Goal: Transaction & Acquisition: Purchase product/service

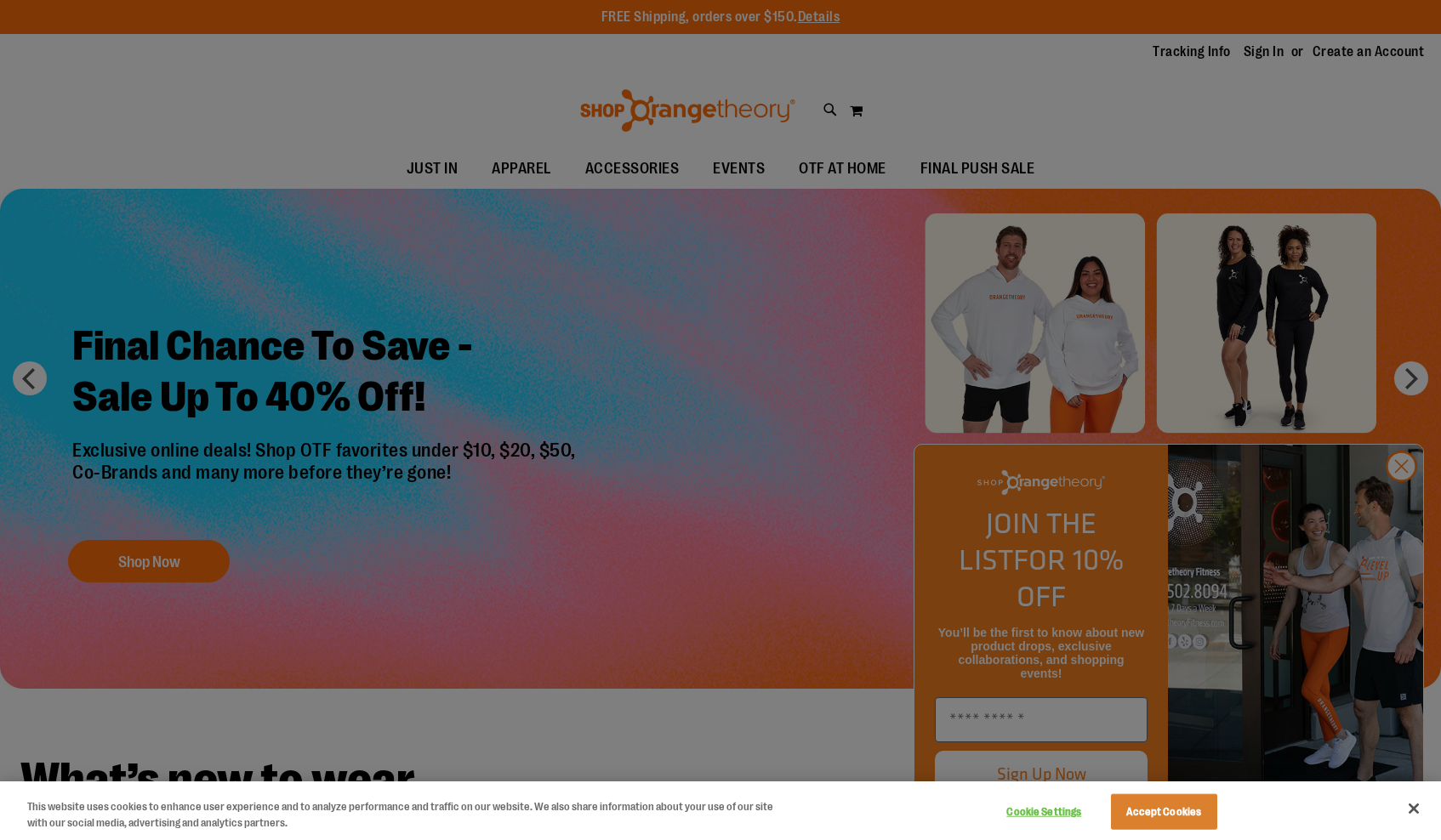
click at [1201, 825] on button "Accept Cookies" at bounding box center [1164, 811] width 106 height 35
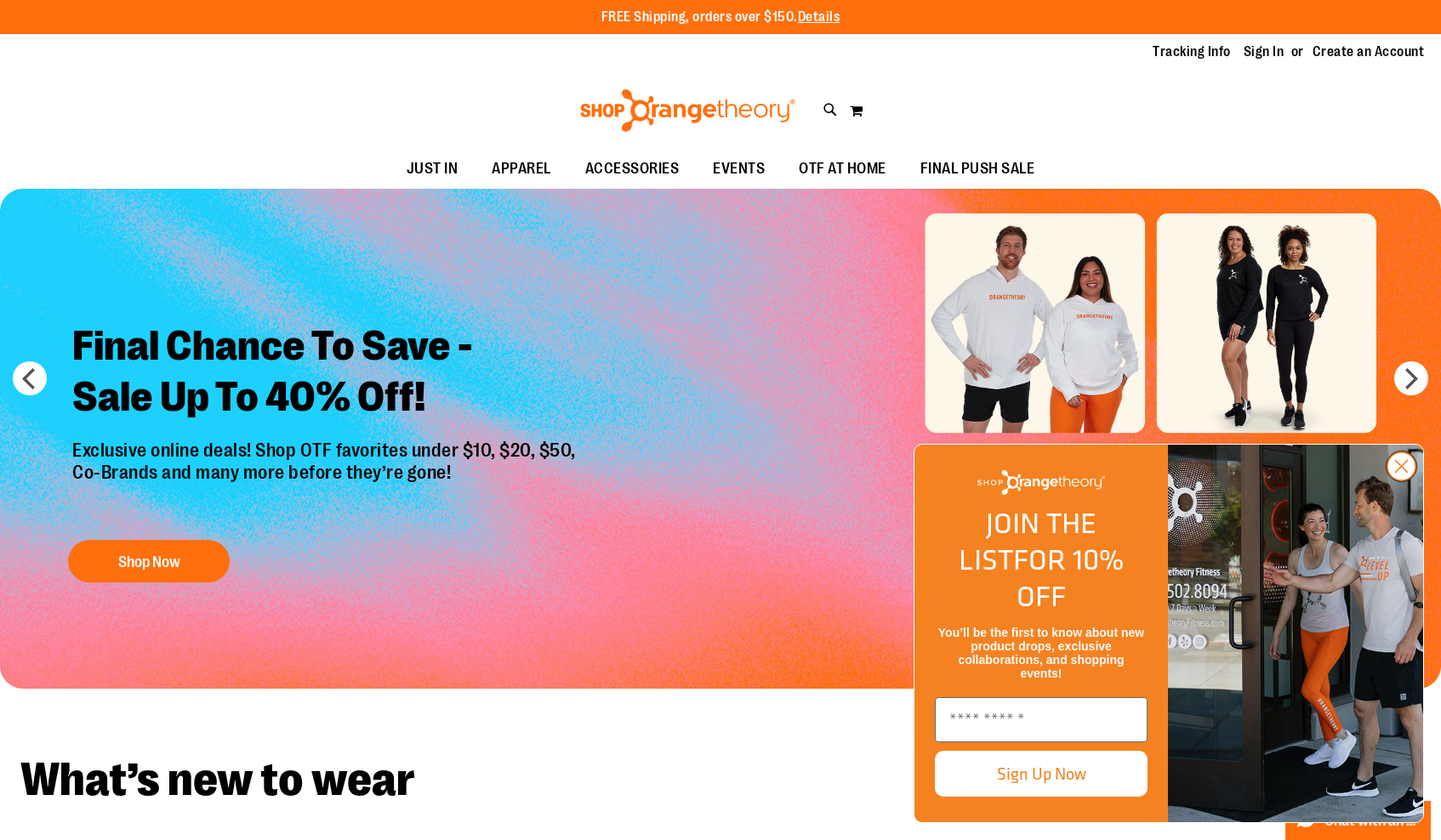
click at [1402, 480] on circle "Close dialog" at bounding box center [1401, 466] width 28 height 28
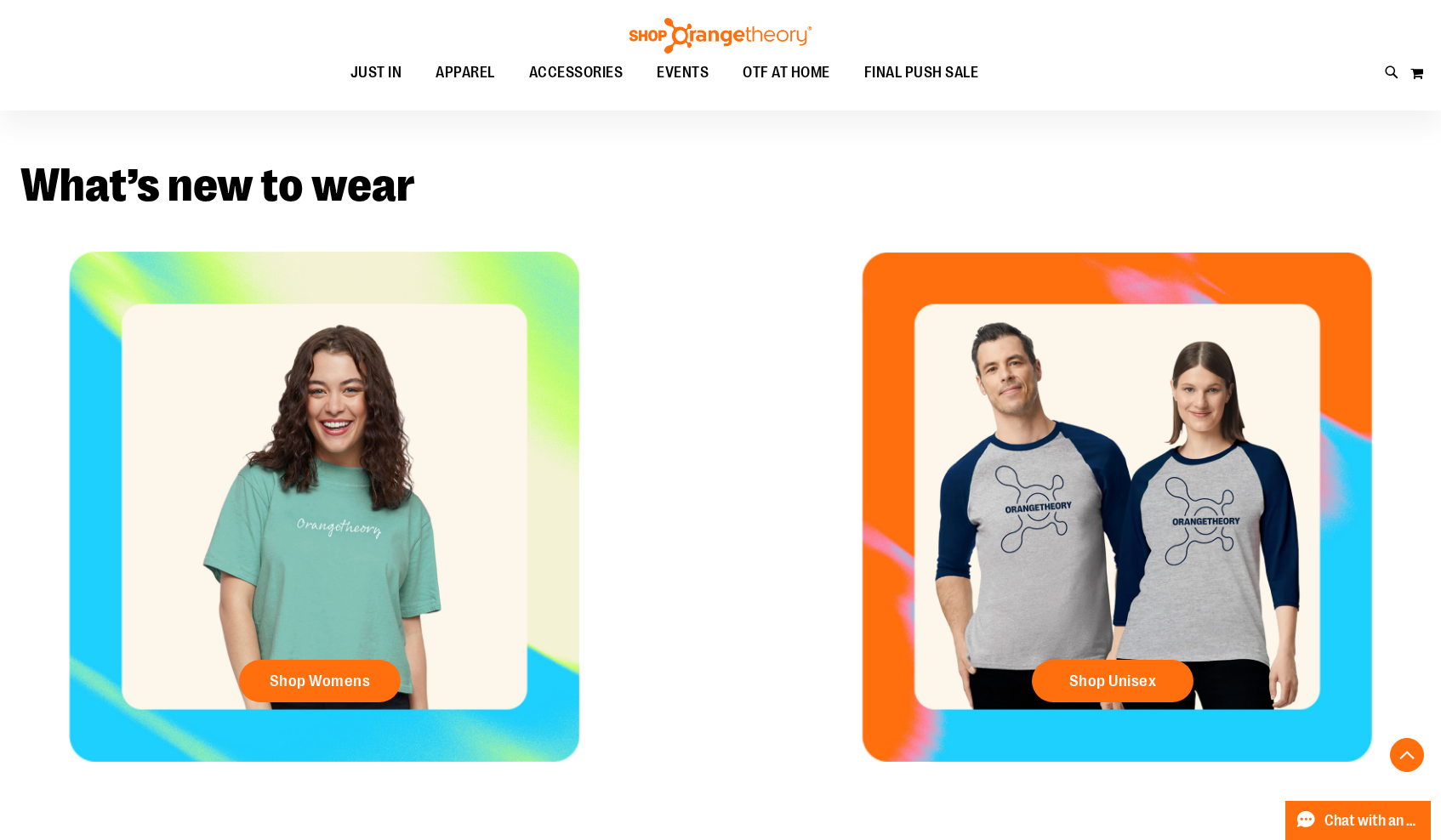
scroll to position [618, 0]
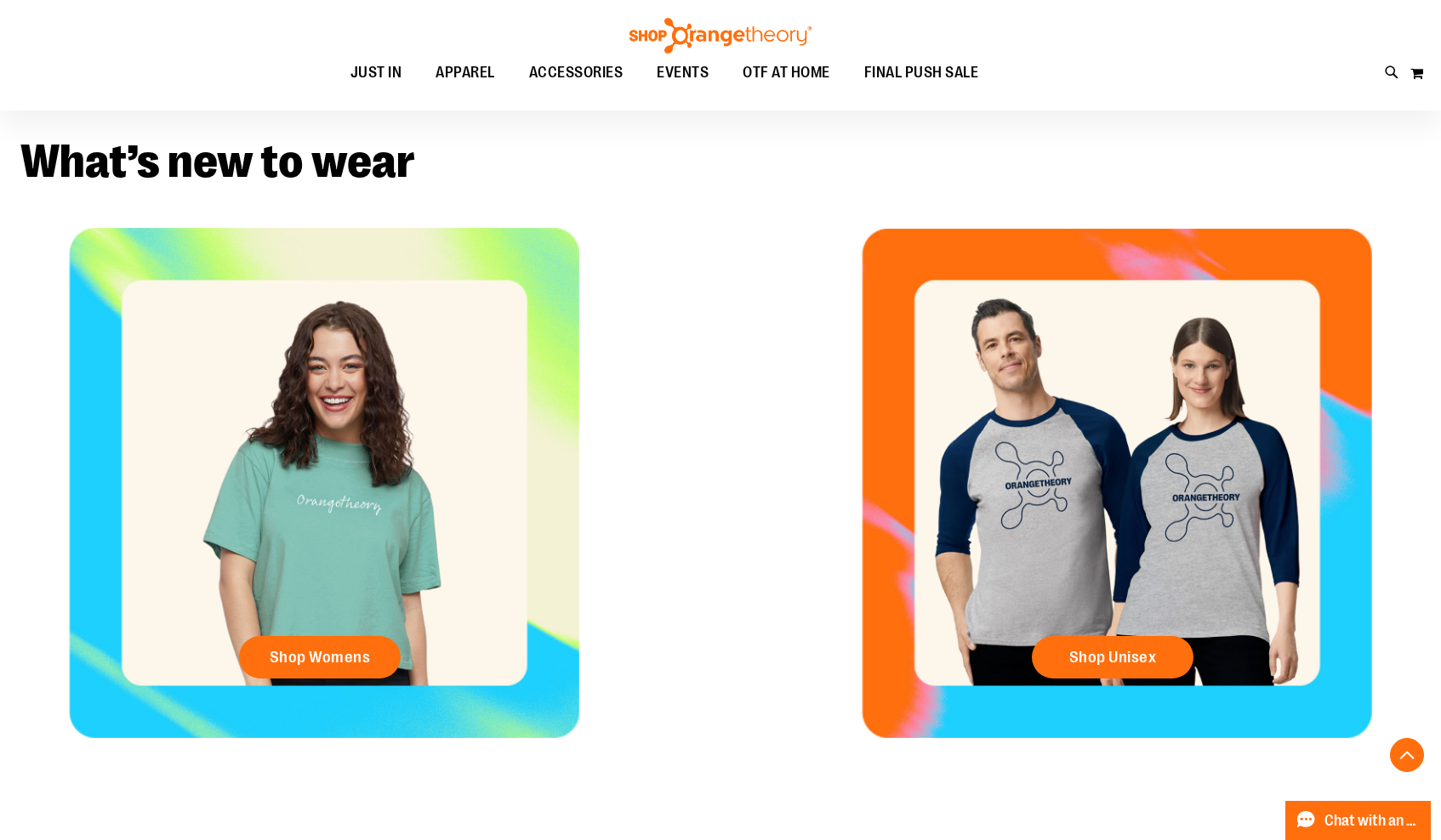
click at [1085, 624] on div "Shop Unisex" at bounding box center [1116, 483] width 648 height 511
click at [1079, 668] on link "Shop Unisex" at bounding box center [1113, 657] width 161 height 43
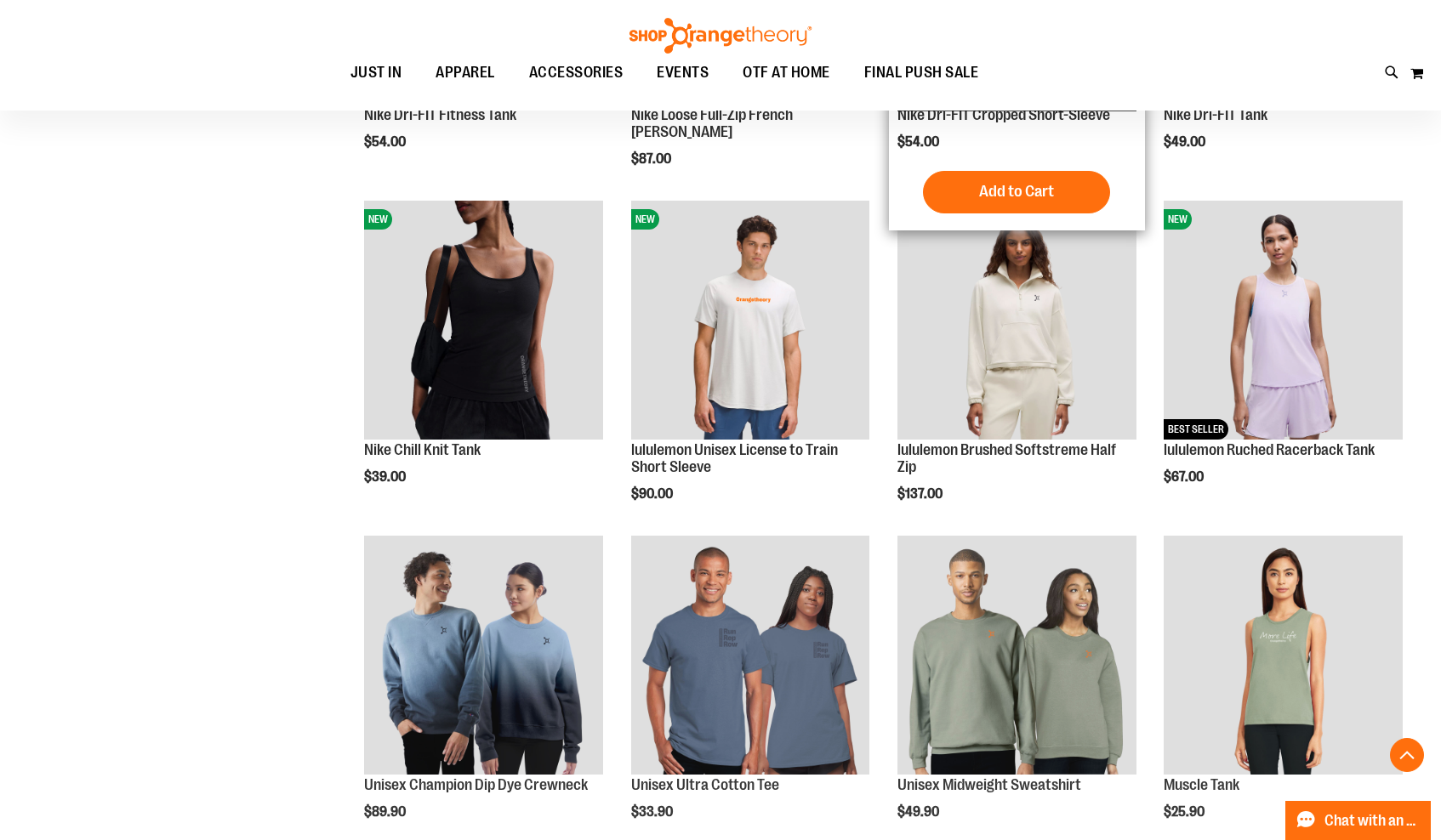
scroll to position [817, 0]
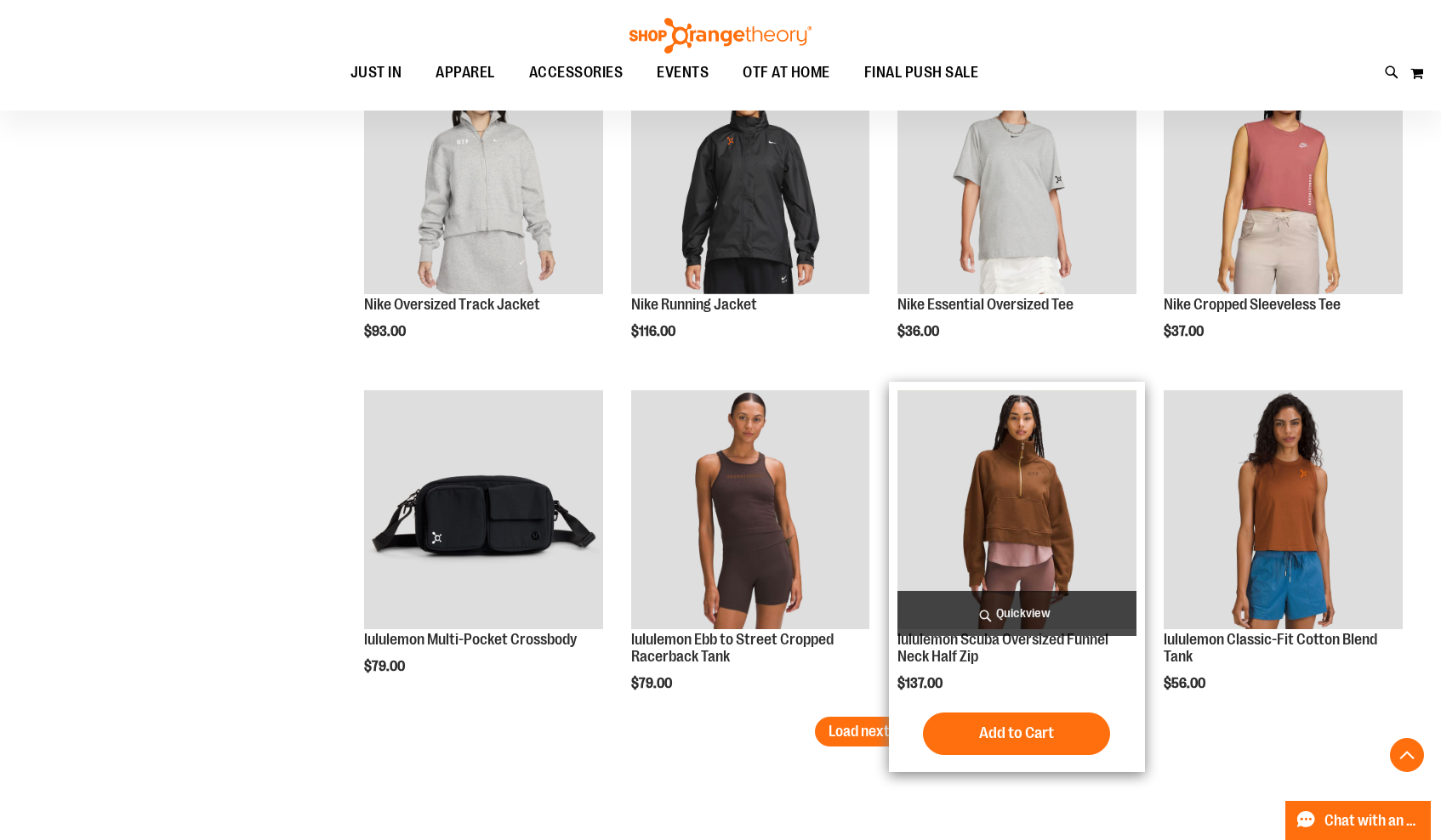
scroll to position [2669, 1]
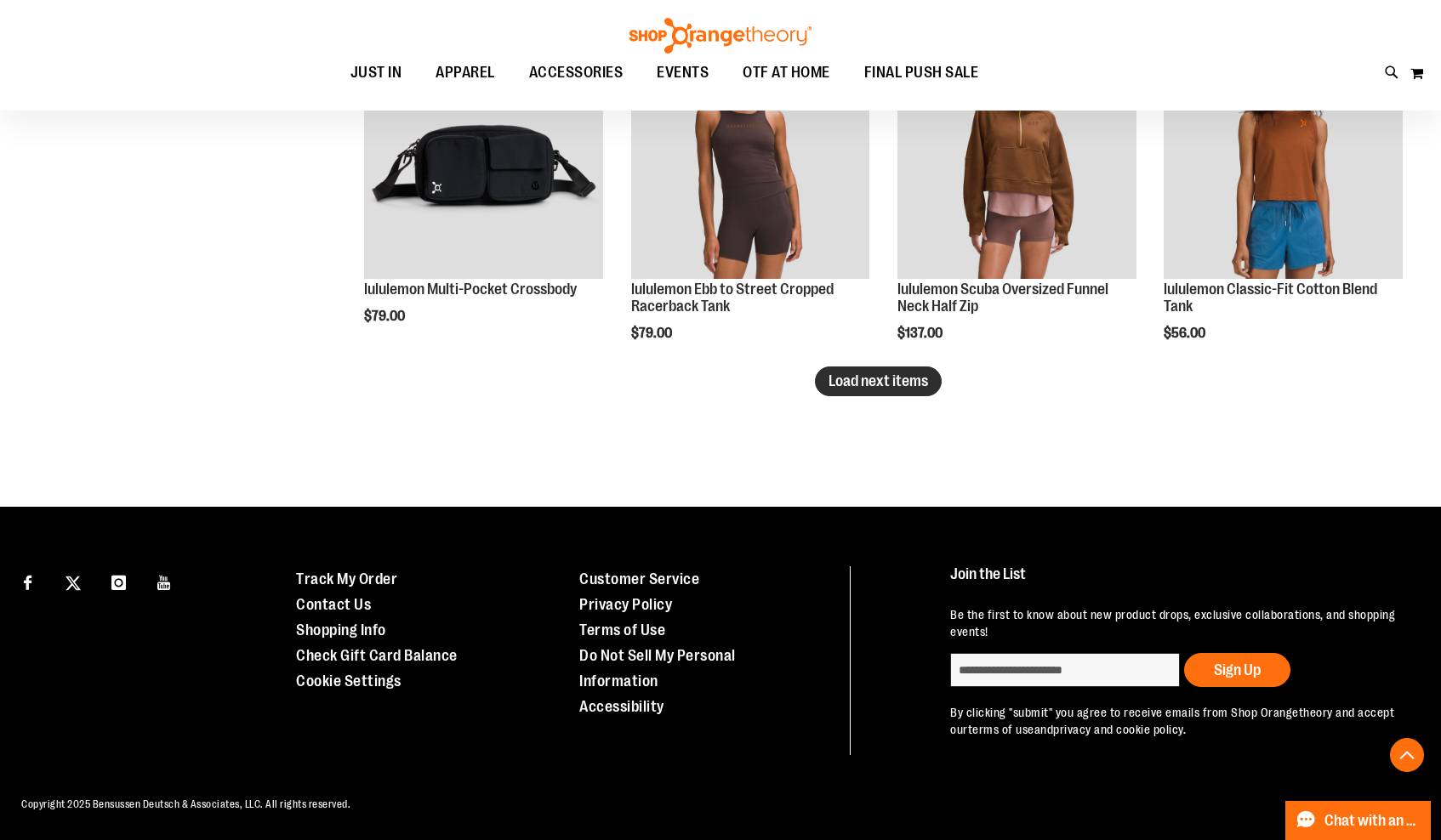
click at [860, 385] on span "Load next items" at bounding box center [879, 381] width 99 height 17
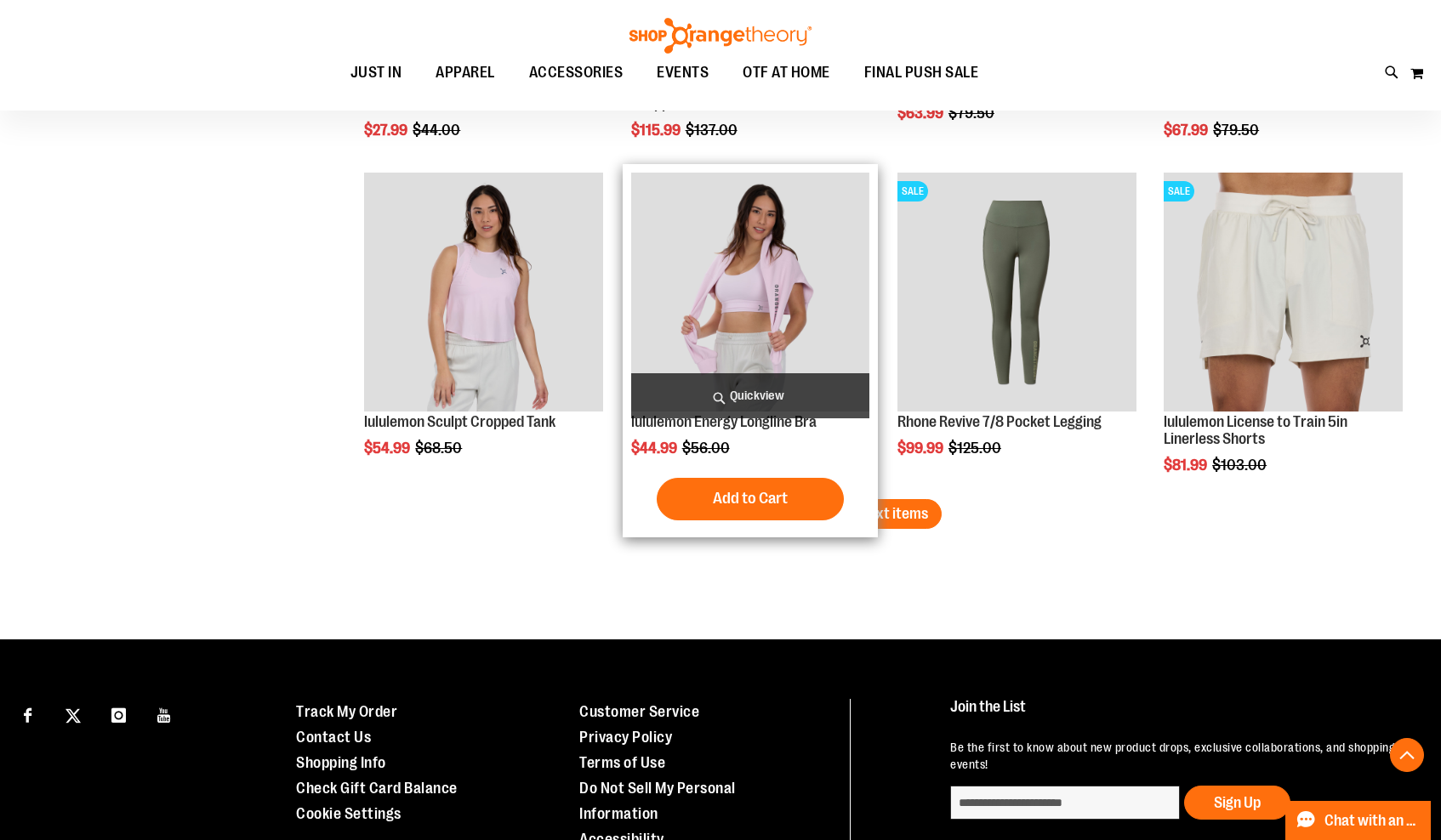
scroll to position [3861, 0]
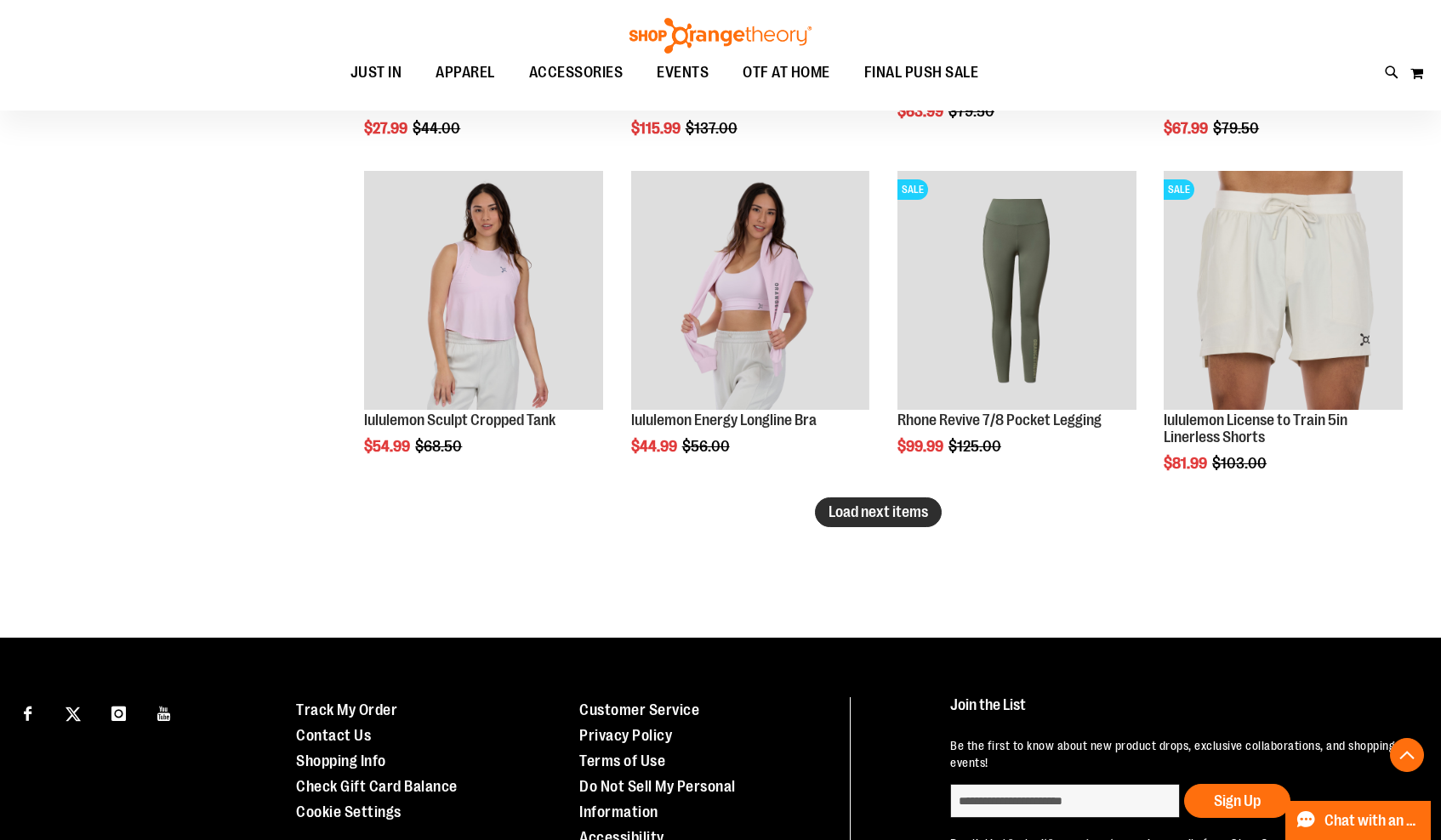
click at [840, 509] on span "Load next items" at bounding box center [879, 512] width 99 height 17
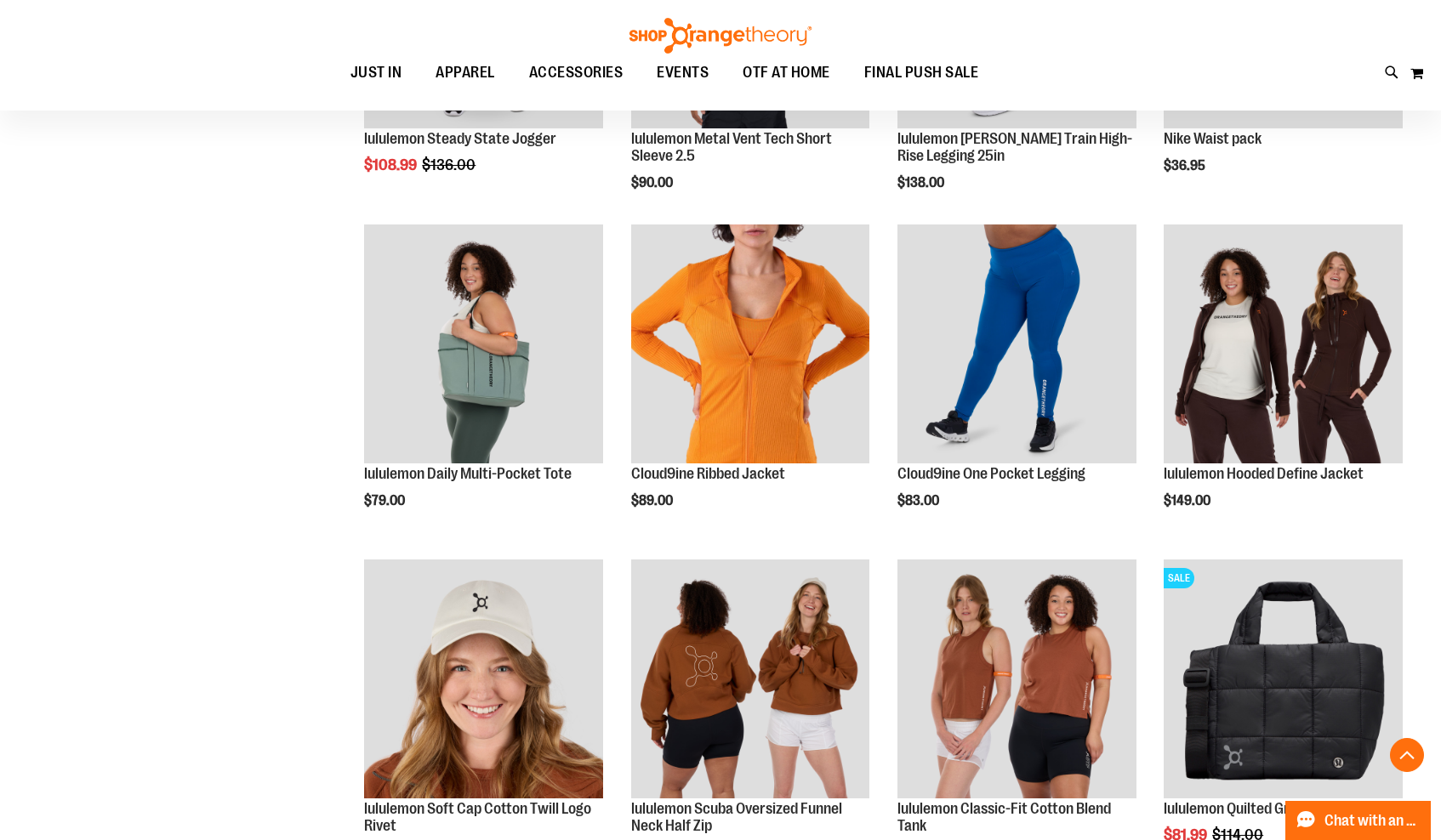
scroll to position [4651, 0]
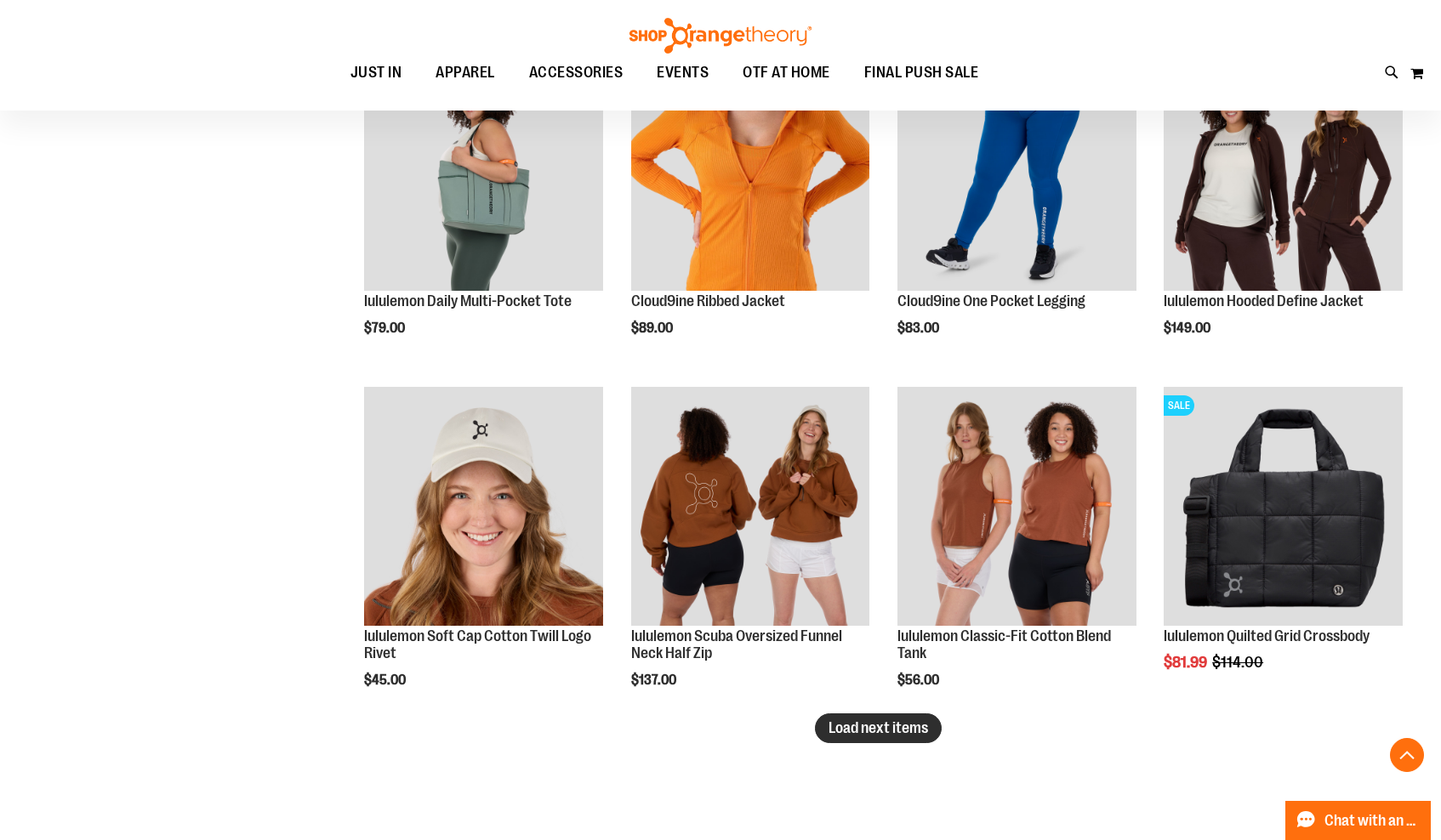
click at [921, 721] on span "Load next items" at bounding box center [879, 728] width 99 height 17
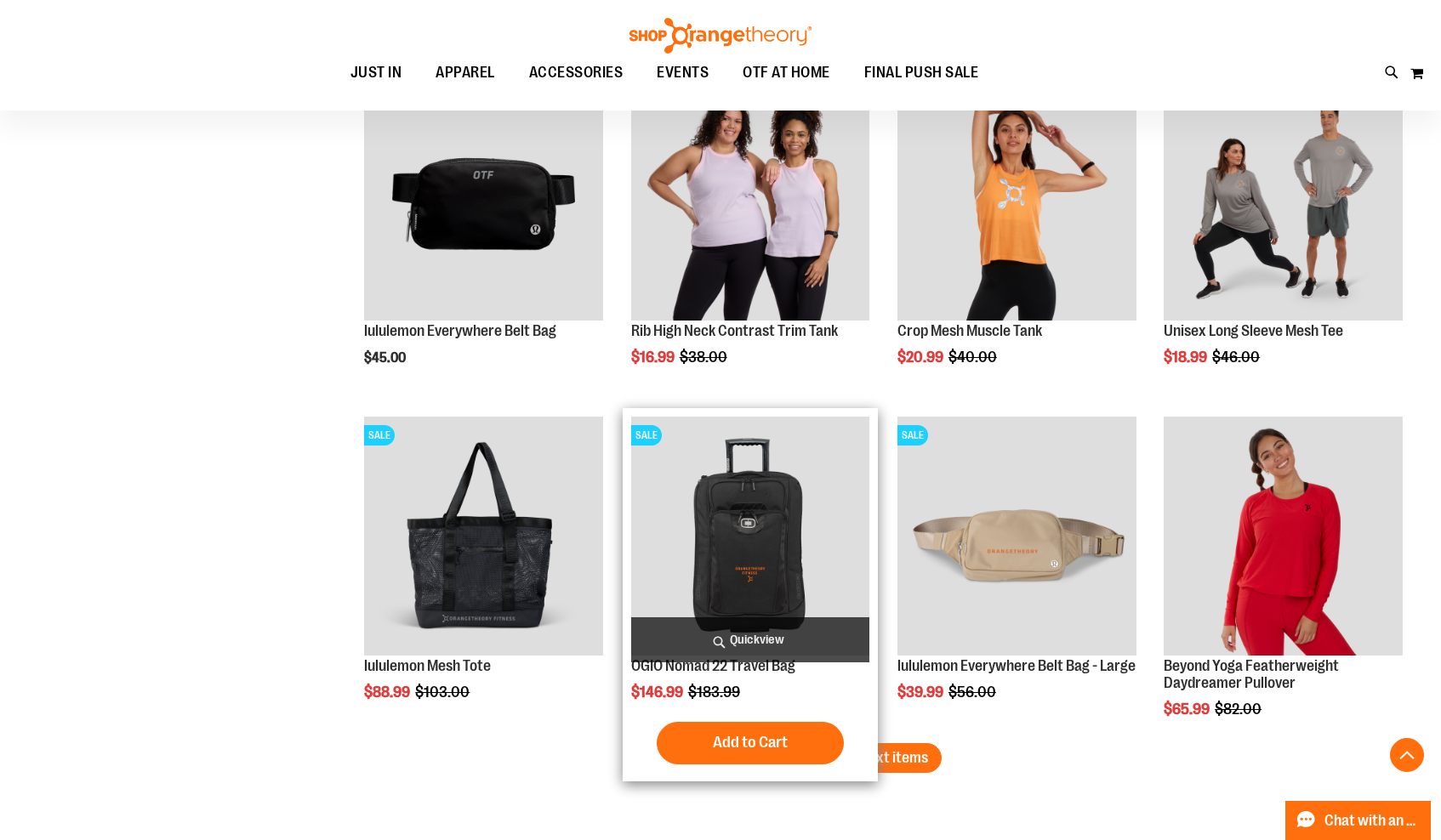
scroll to position [5630, 0]
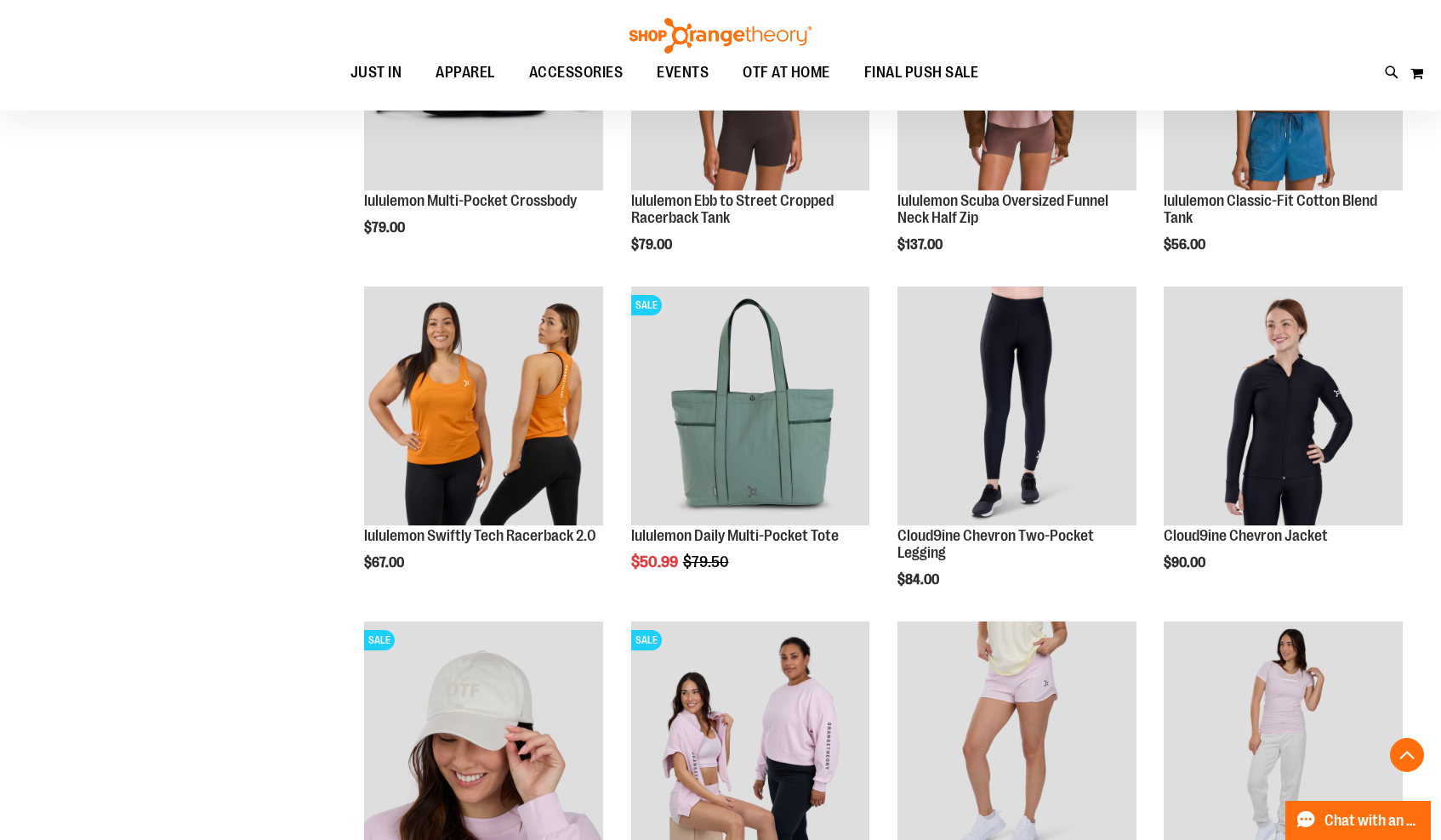
scroll to position [3024, 0]
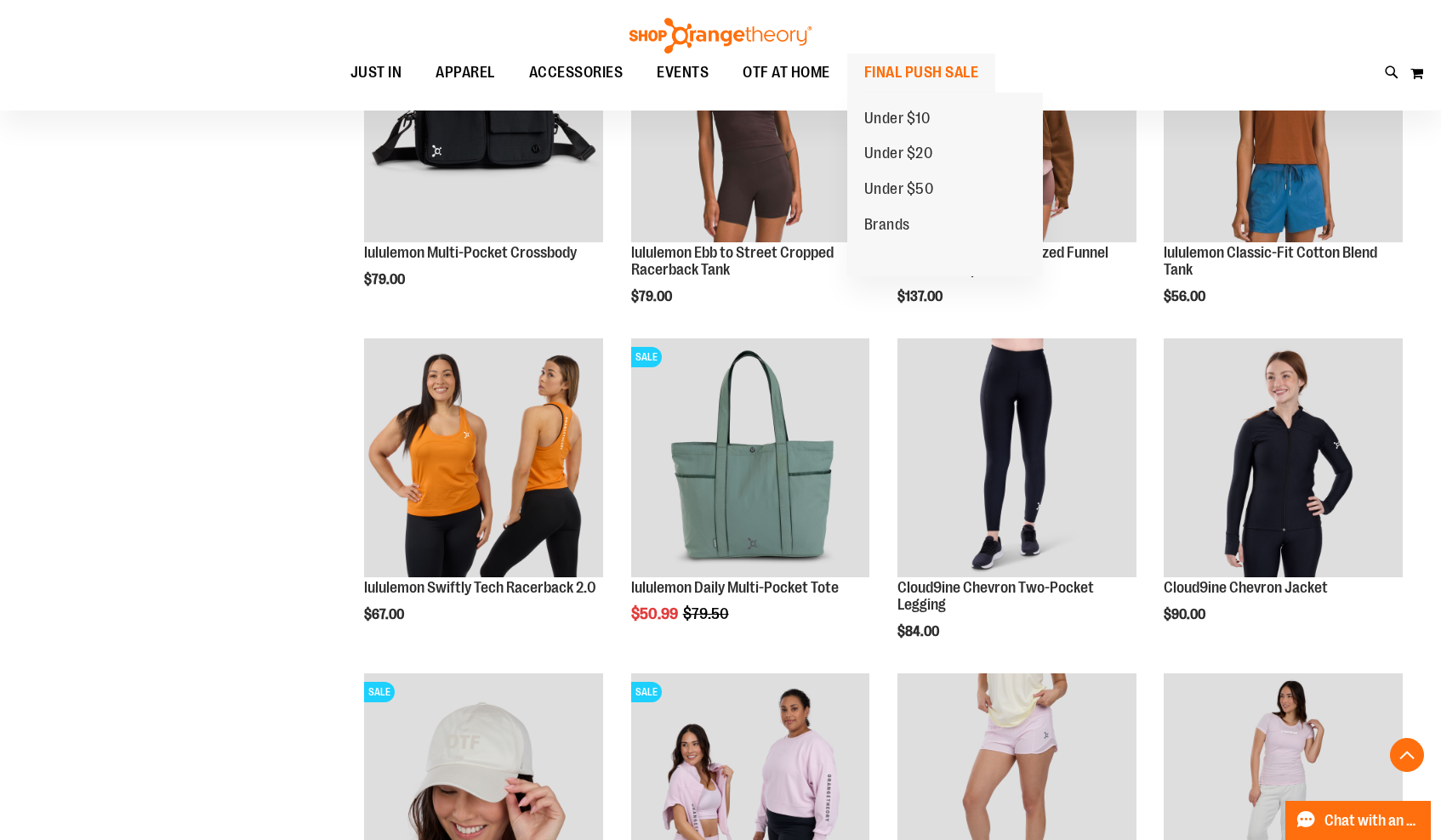
click at [947, 74] on span "FINAL PUSH SALE" at bounding box center [922, 73] width 115 height 38
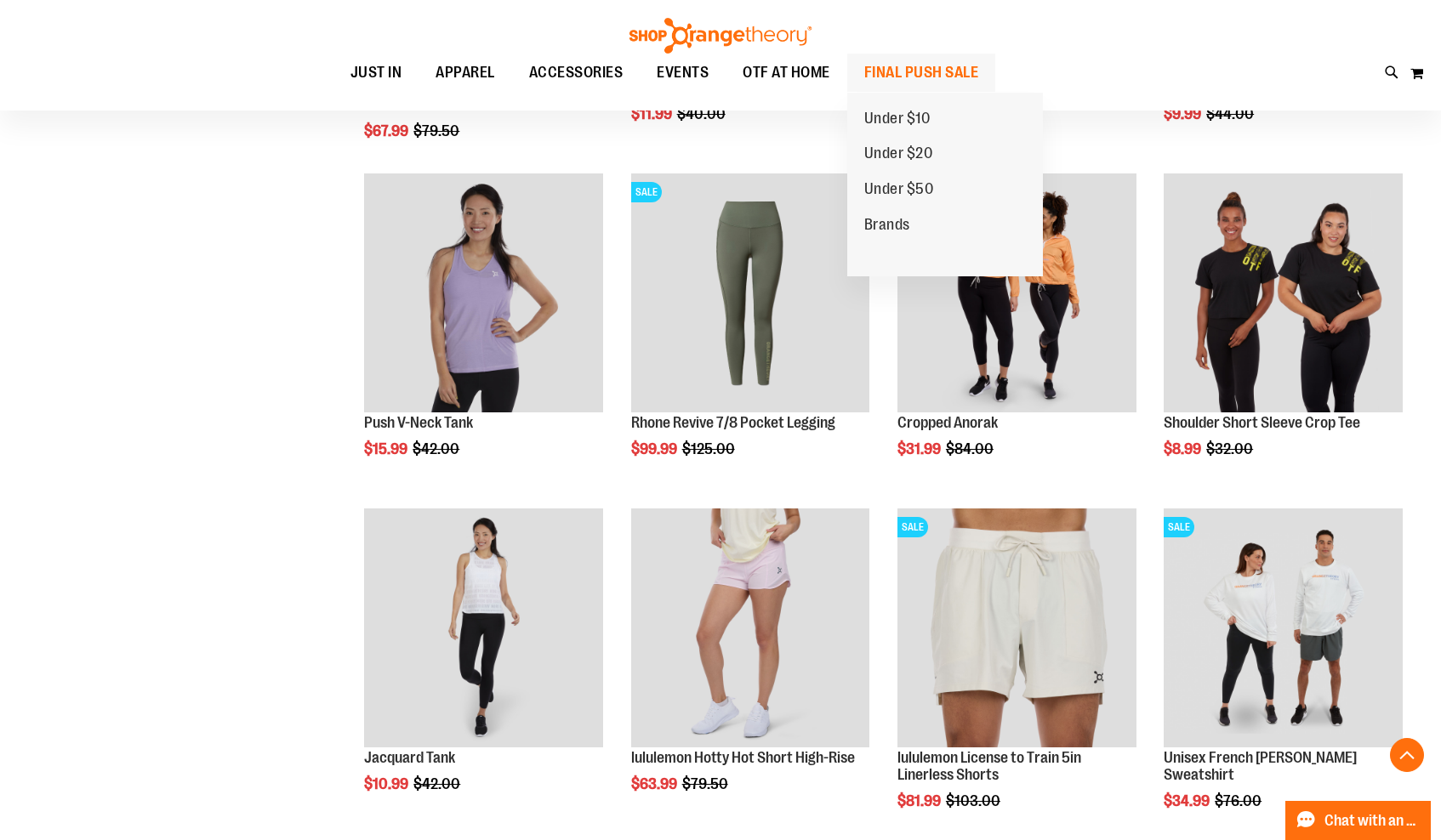
scroll to position [1180, 0]
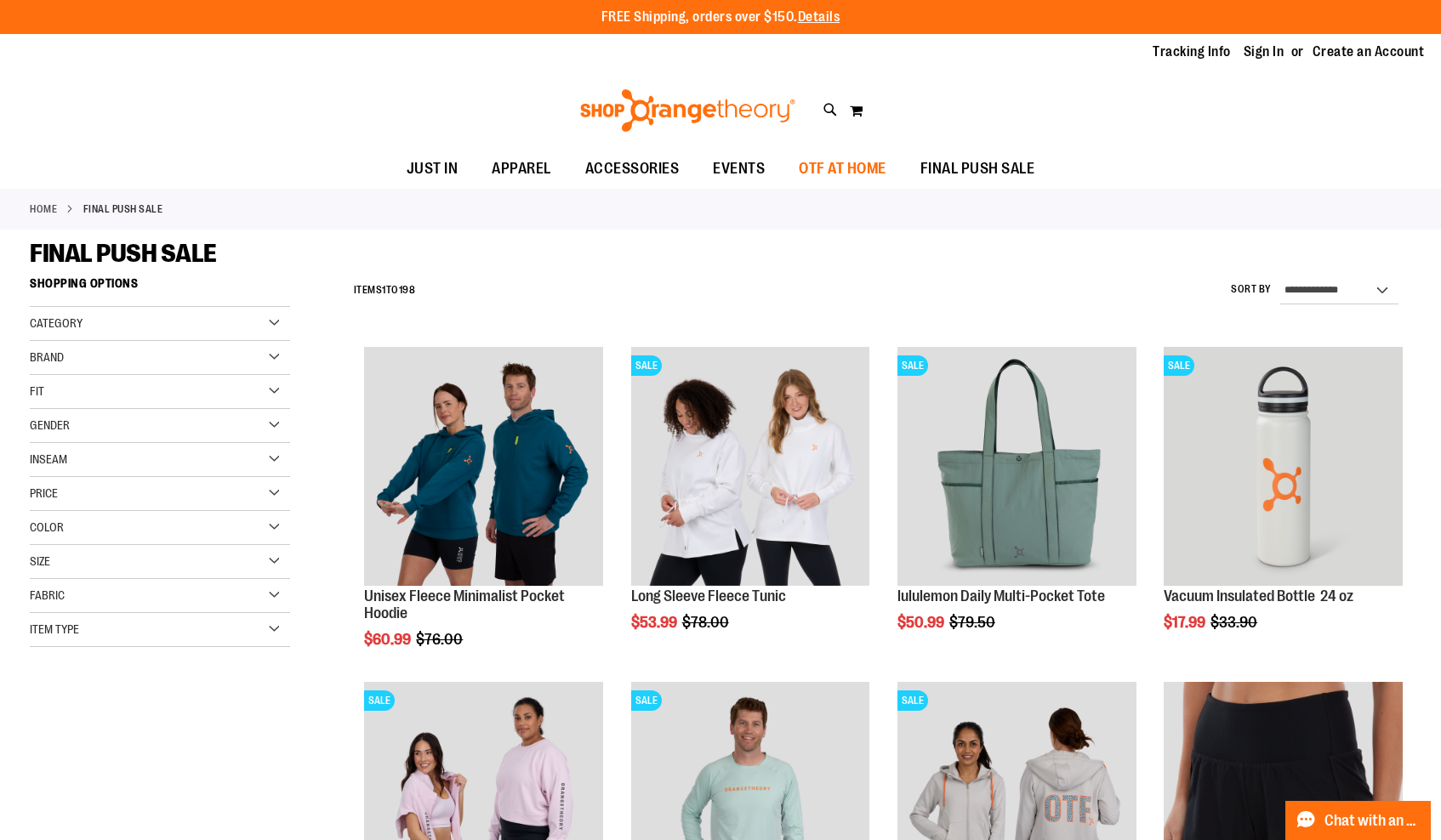
click at [832, 158] on span "OTF AT HOME" at bounding box center [843, 169] width 88 height 38
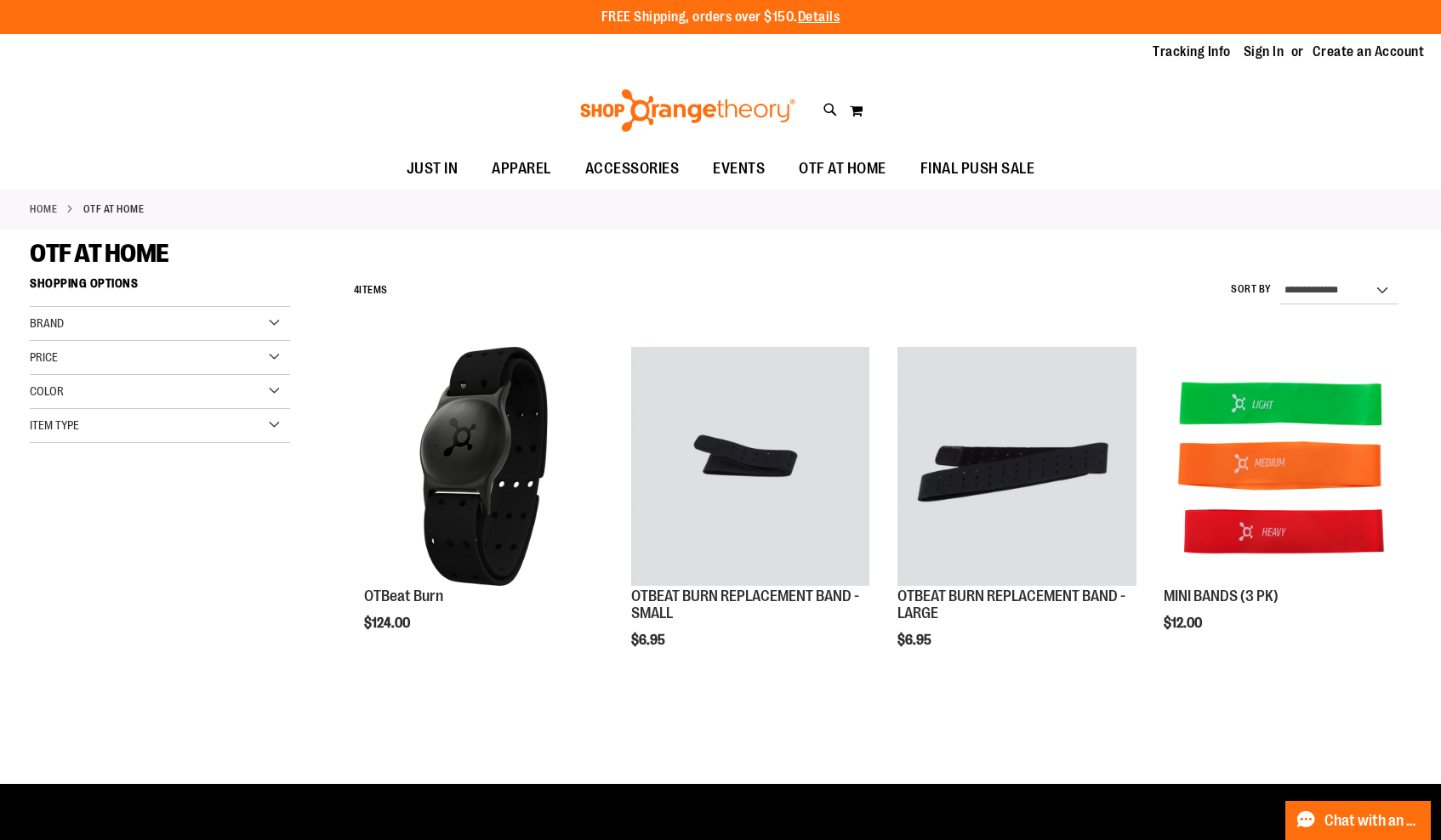
click at [624, 114] on img at bounding box center [688, 111] width 221 height 43
